Goal: Information Seeking & Learning: Learn about a topic

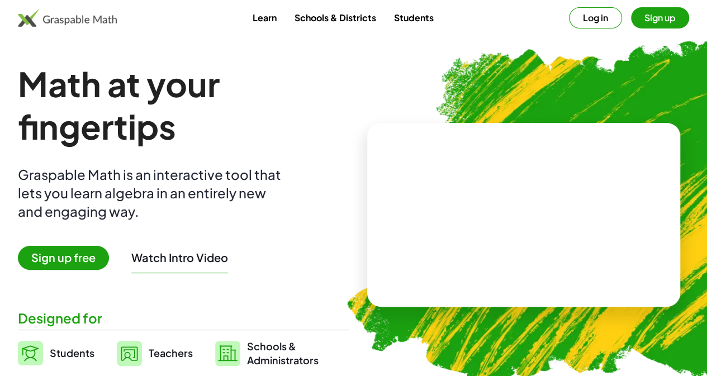
click at [569, 18] on button "Log in" at bounding box center [595, 17] width 53 height 21
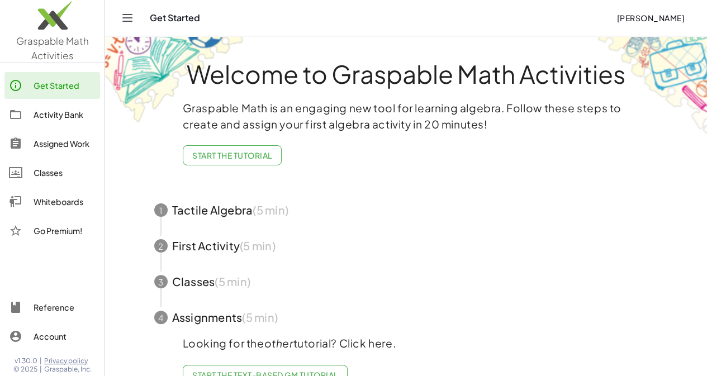
click at [76, 110] on div "Activity Bank" at bounding box center [65, 114] width 62 height 13
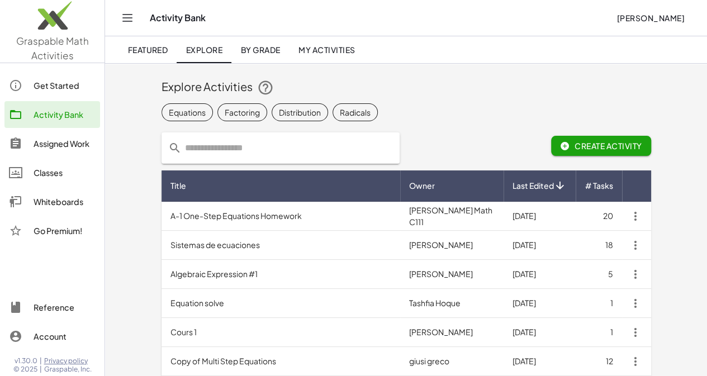
click at [191, 138] on input "text" at bounding box center [287, 147] width 211 height 31
type input "****"
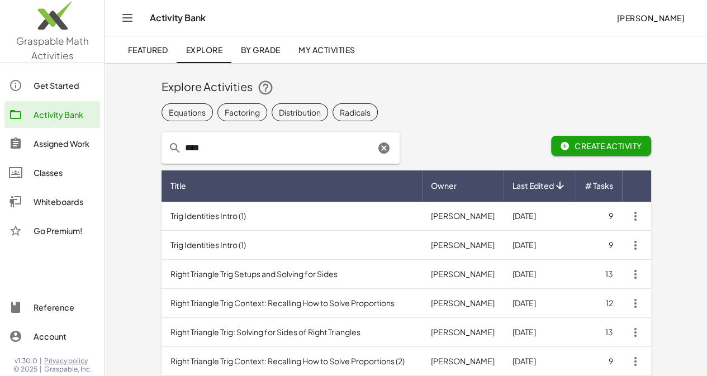
click at [387, 146] on icon "Clear" at bounding box center [383, 147] width 13 height 13
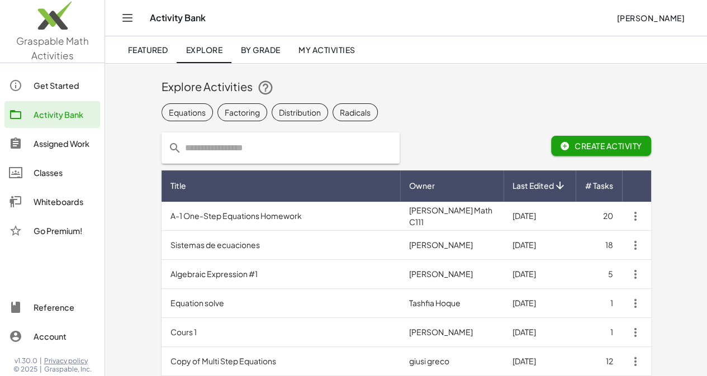
click at [278, 50] on span "By Grade" at bounding box center [260, 50] width 40 height 10
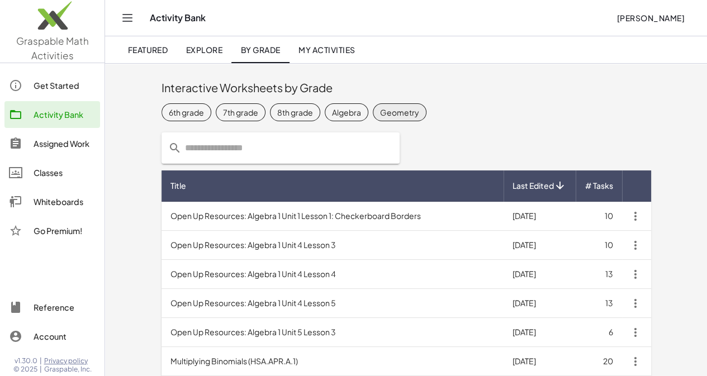
click at [380, 110] on div "Geometry" at bounding box center [399, 112] width 39 height 12
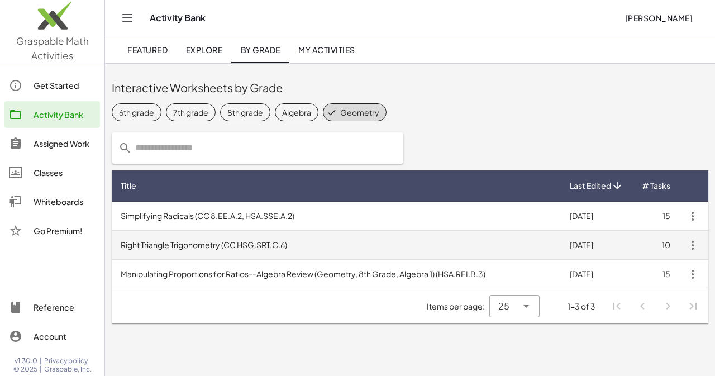
click at [247, 243] on td "Right Triangle Trigonometry (CC HSG.SRT.C.6)" at bounding box center [336, 245] width 449 height 29
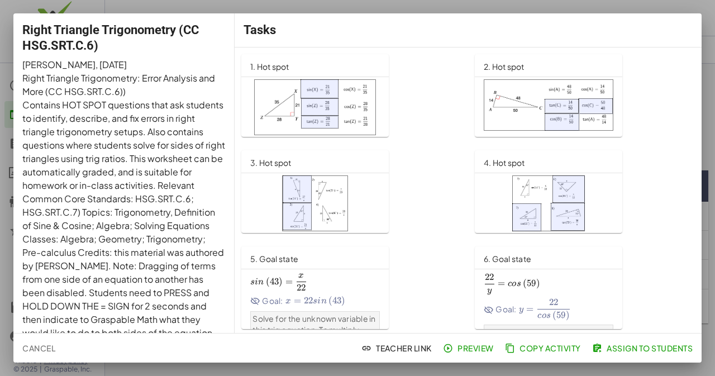
click at [351, 117] on img at bounding box center [315, 107] width 122 height 56
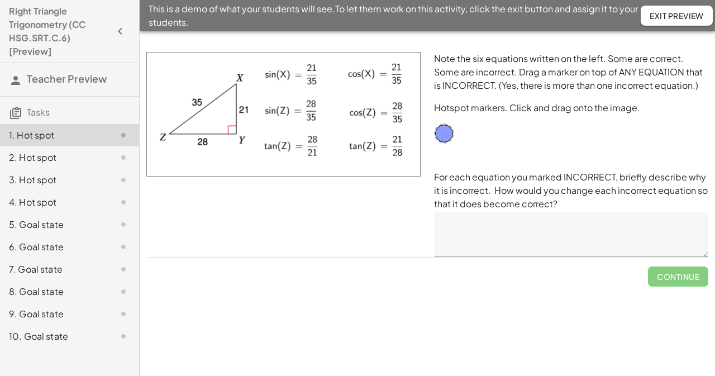
click at [235, 208] on div at bounding box center [284, 154] width 288 height 218
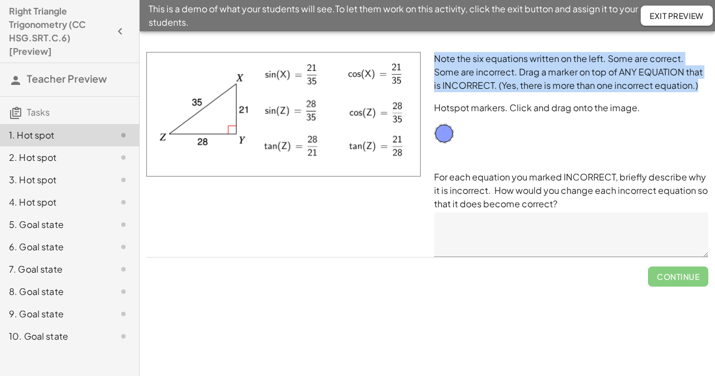
drag, startPoint x: 436, startPoint y: 56, endPoint x: 701, endPoint y: 84, distance: 266.4
click at [701, 84] on p "Note the six equations written on the left. Some are correct. Some are incorrec…" at bounding box center [571, 72] width 274 height 40
copy p "Note the six equations written on the left. Some are correct. Some are incorrec…"
drag, startPoint x: 436, startPoint y: 176, endPoint x: 572, endPoint y: 205, distance: 139.3
click at [572, 205] on p "For each equation you marked INCORRECT, briefly describe why it is incorrect. H…" at bounding box center [571, 190] width 274 height 40
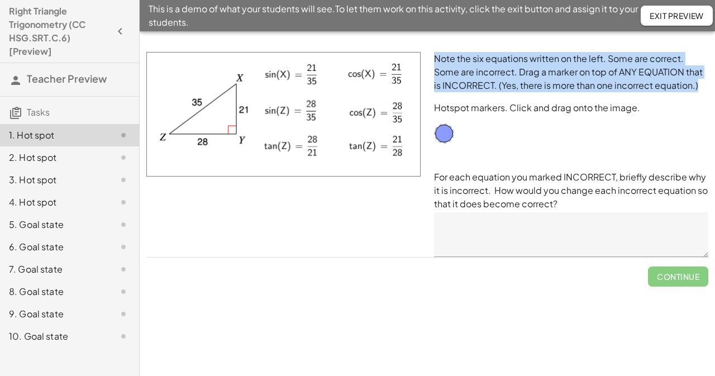
copy p "For each equation you marked INCORRECT, briefly describe why it is incorrect. H…"
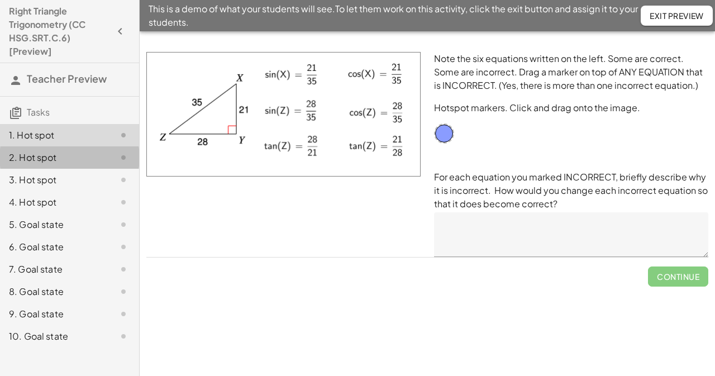
click at [80, 151] on div "2. Hot spot" at bounding box center [54, 157] width 90 height 13
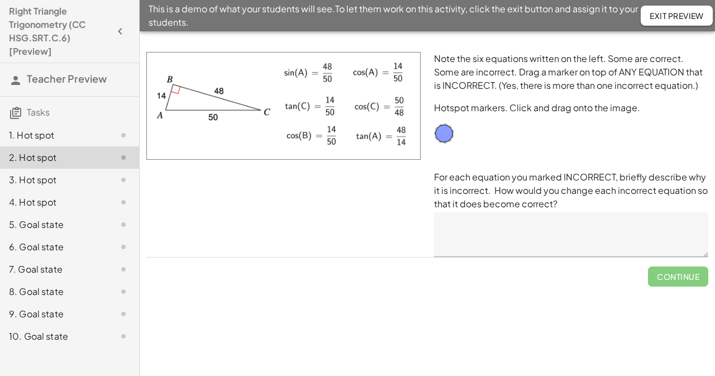
click at [316, 196] on div at bounding box center [284, 154] width 288 height 218
click at [83, 179] on div "3. Hot spot" at bounding box center [54, 179] width 90 height 13
